Goal: Transaction & Acquisition: Purchase product/service

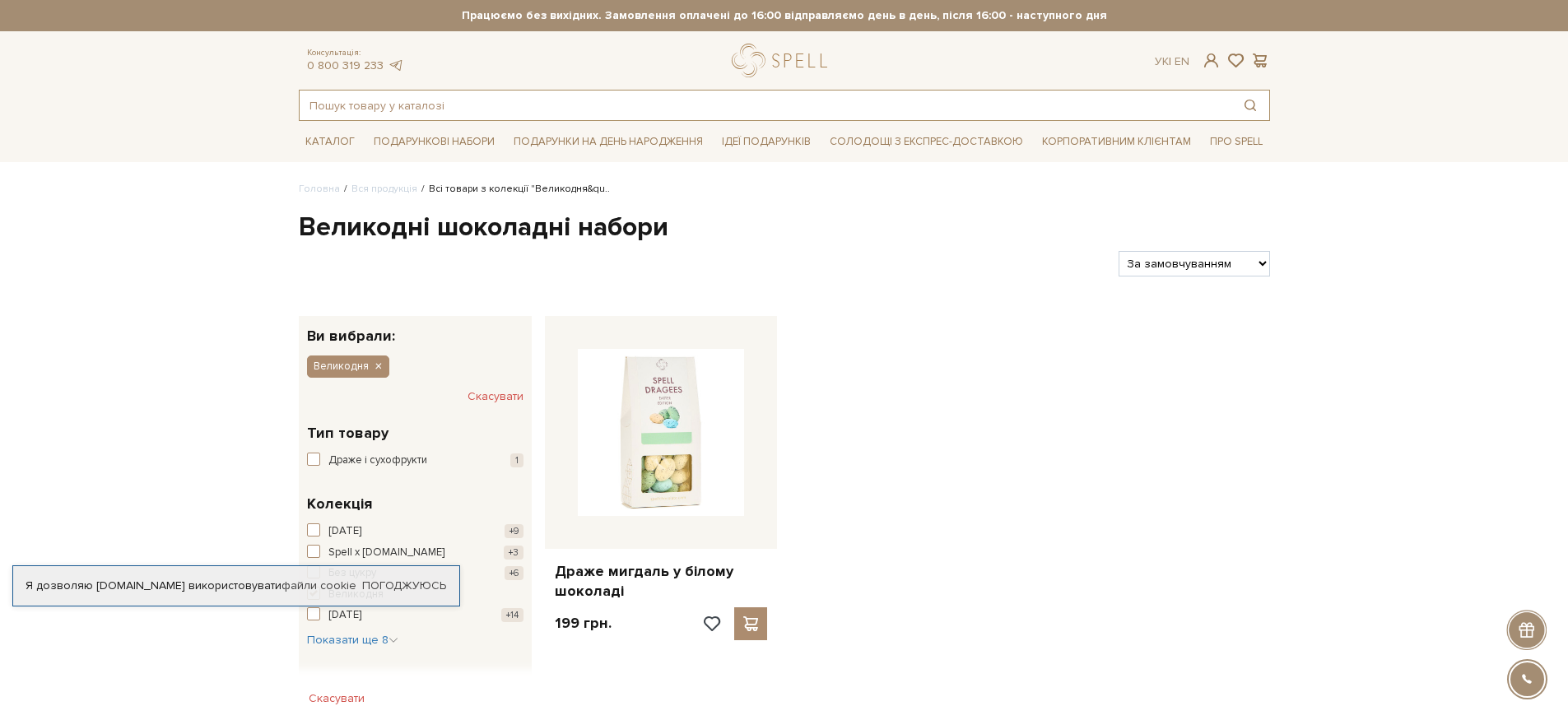
click at [579, 109] on input "text" at bounding box center [765, 105] width 932 height 30
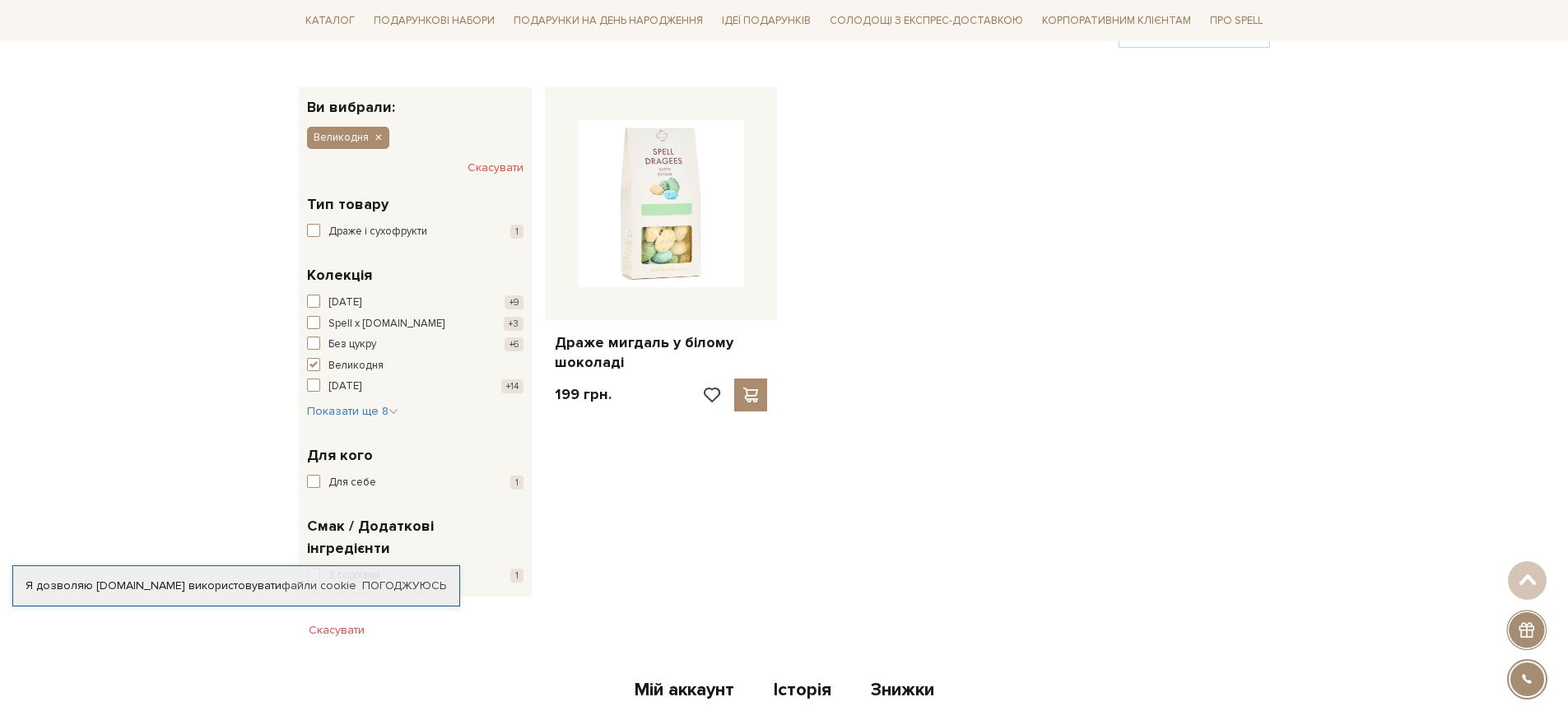
scroll to position [264, 0]
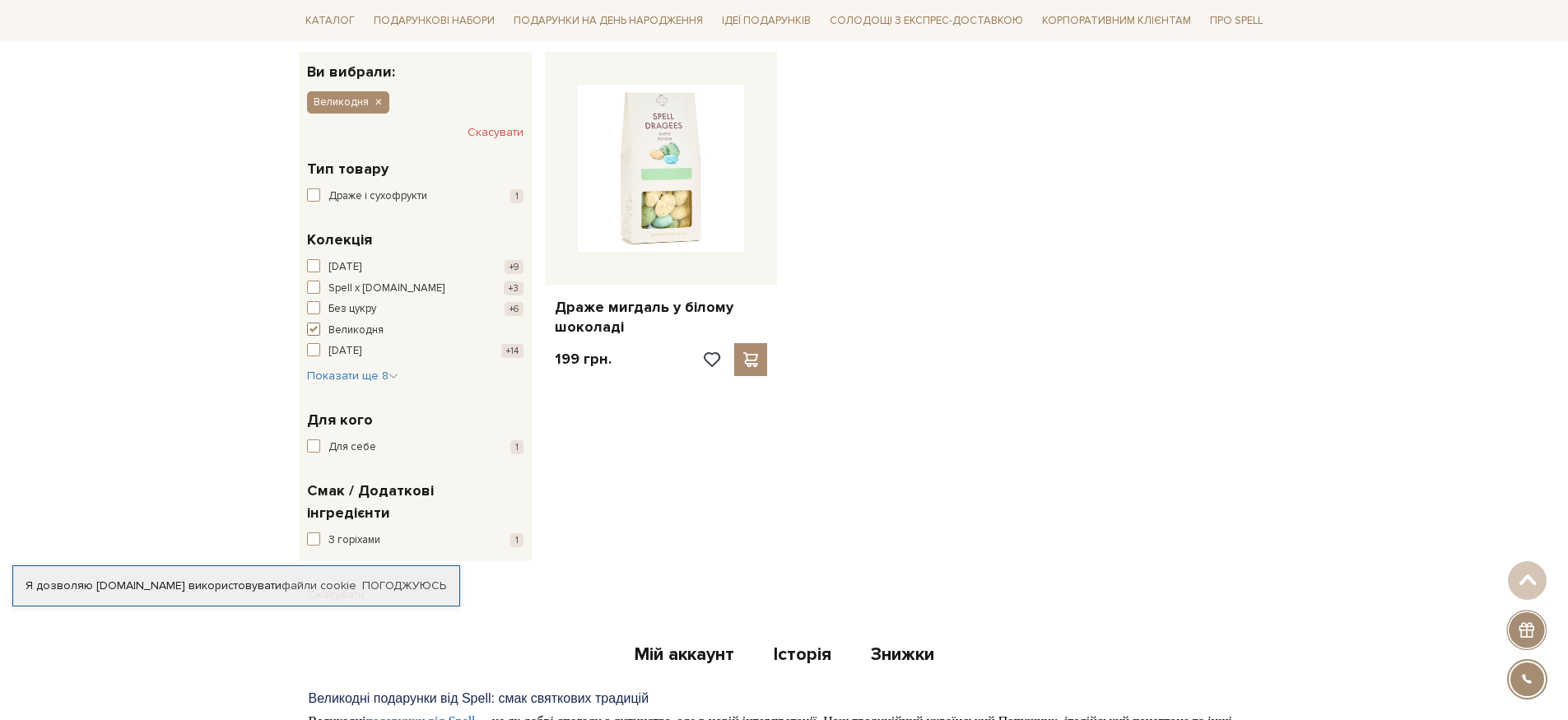
click at [335, 330] on span "Великодня" at bounding box center [355, 331] width 55 height 17
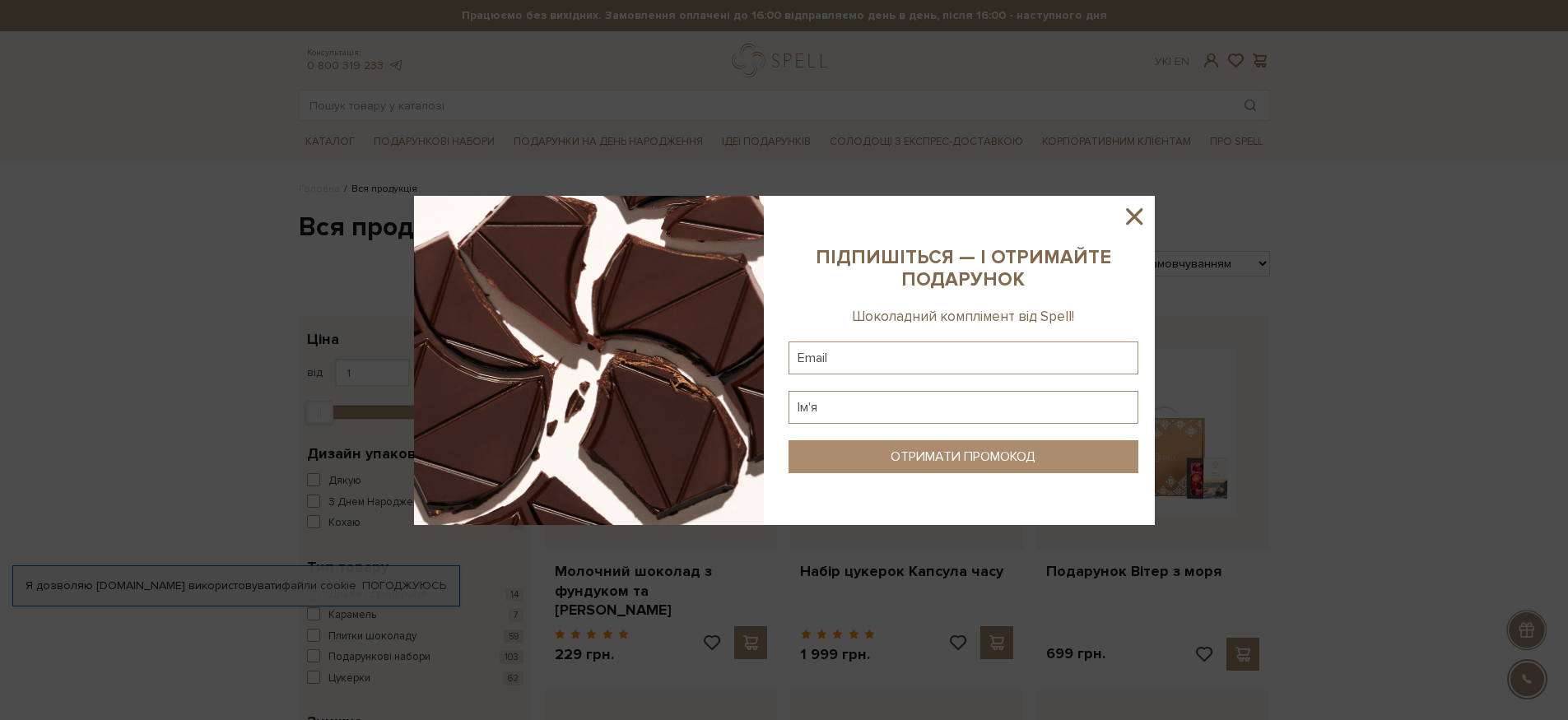
click at [1138, 217] on icon at bounding box center [1134, 216] width 28 height 28
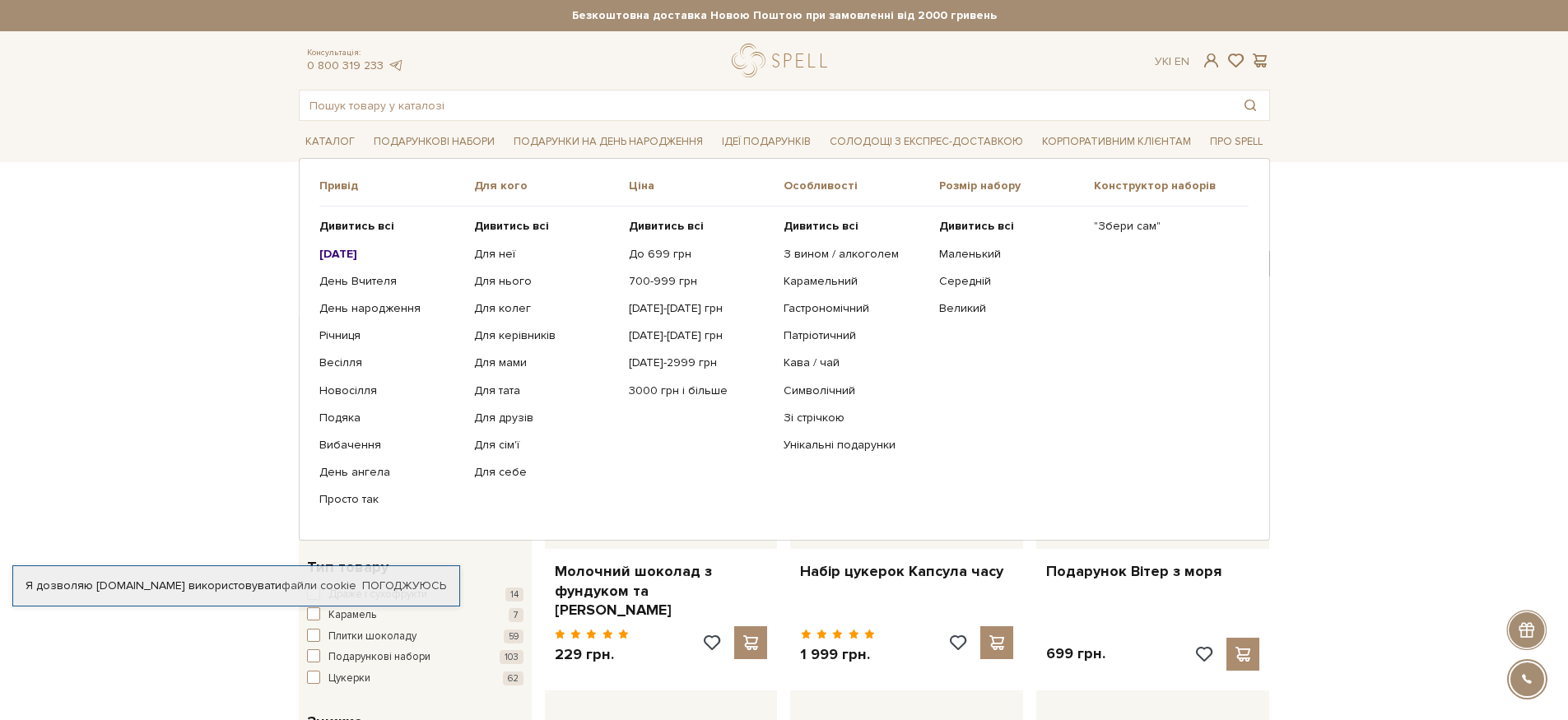
click at [339, 251] on b "[DATE]" at bounding box center [338, 253] width 38 height 14
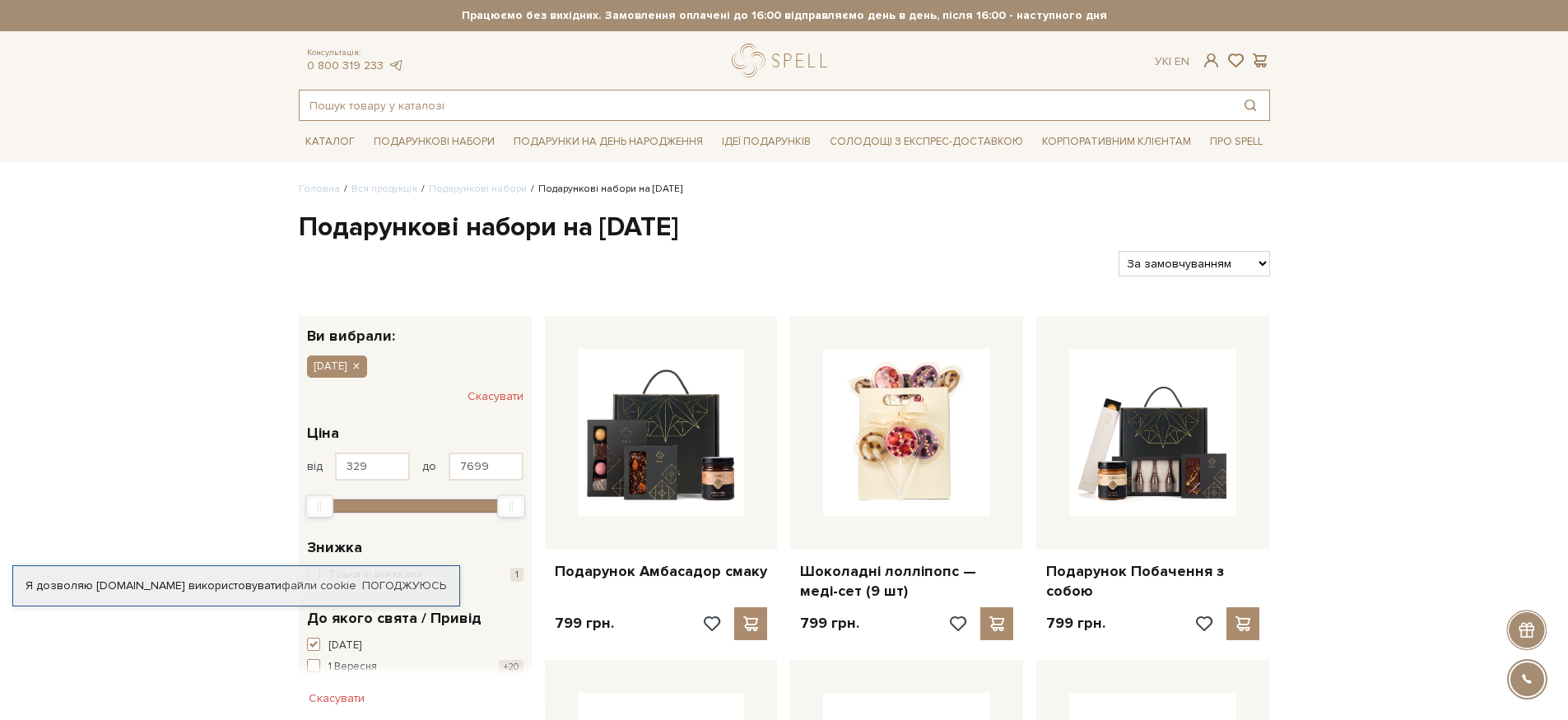
click at [480, 112] on input "text" at bounding box center [765, 105] width 932 height 30
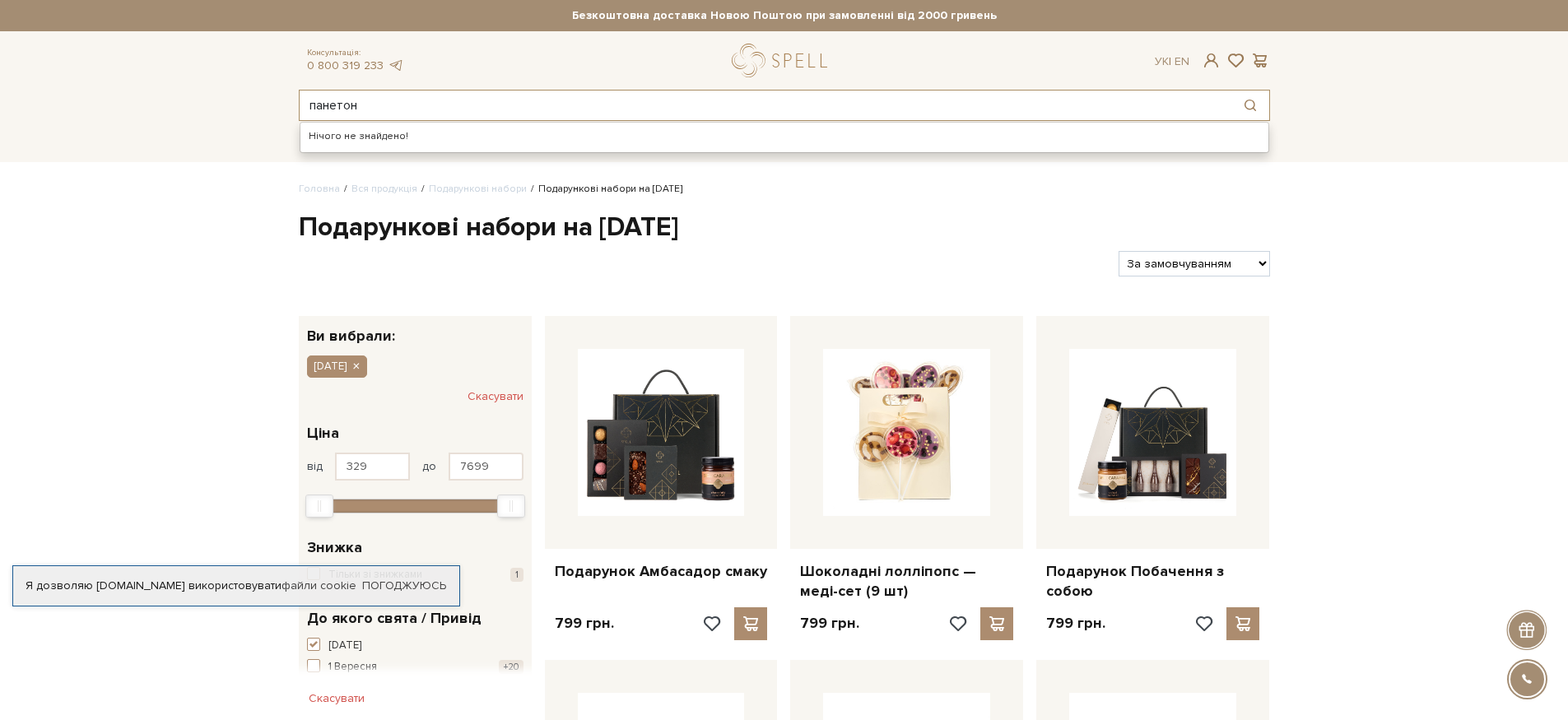
type input "панетон"
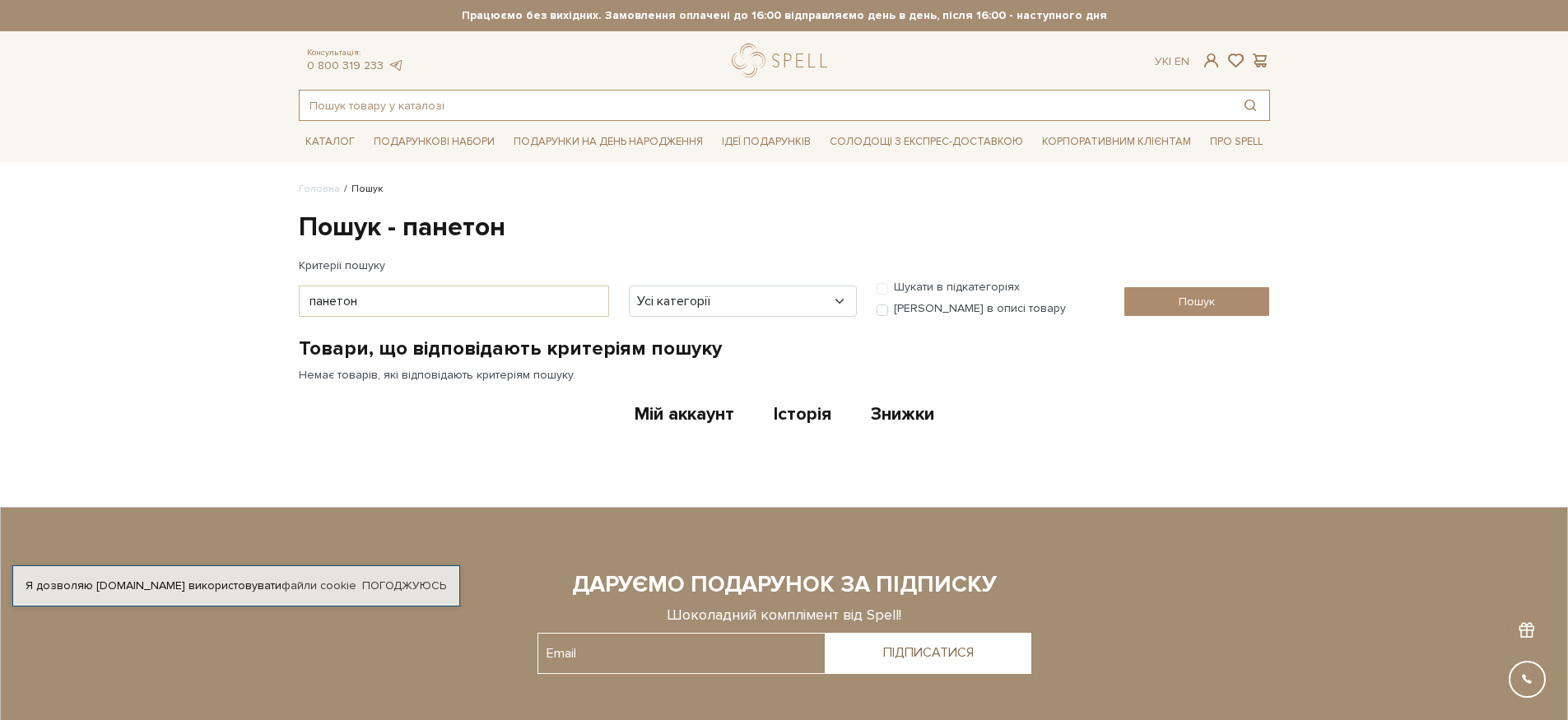
click at [347, 107] on input "text" at bounding box center [765, 105] width 932 height 30
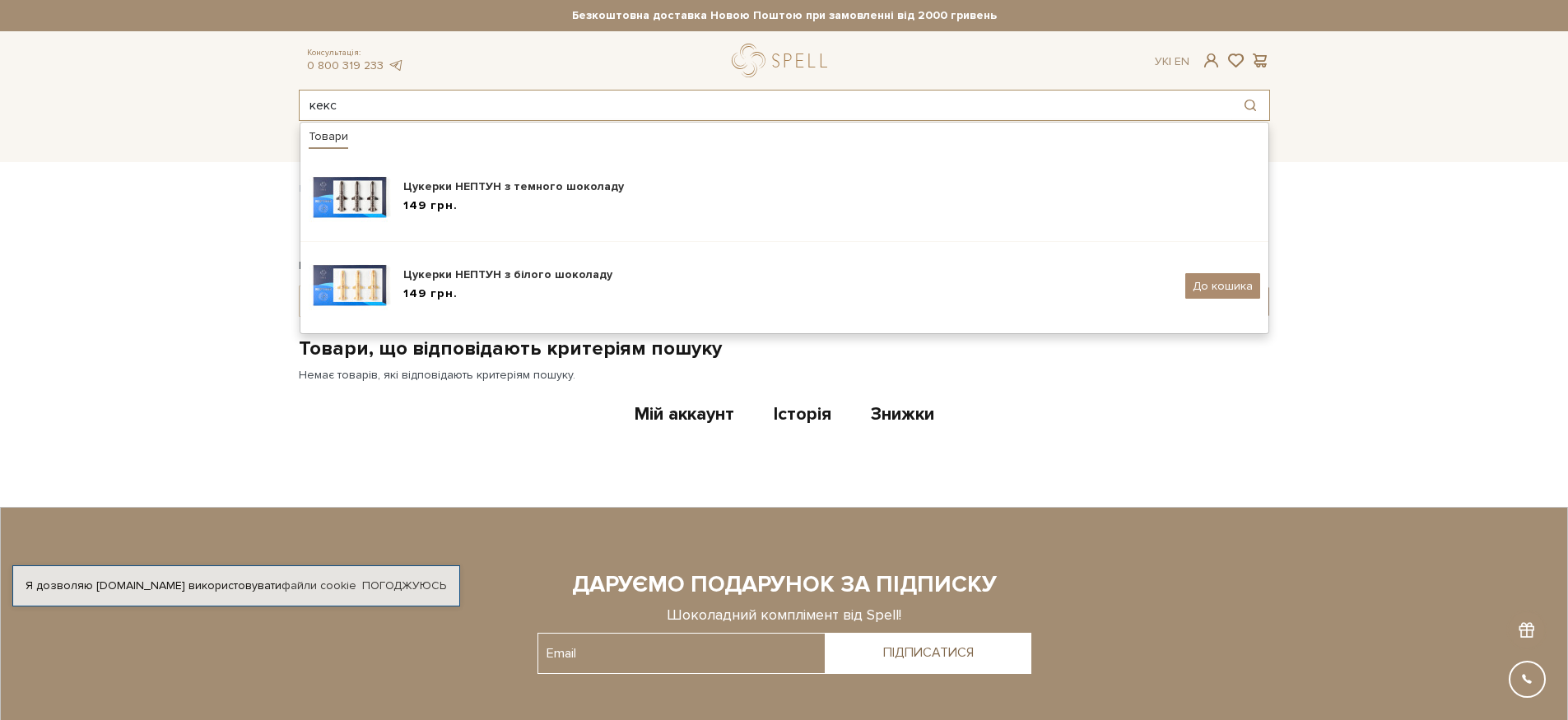
type input "кекс"
